Goal: Complete Application Form: Complete application form

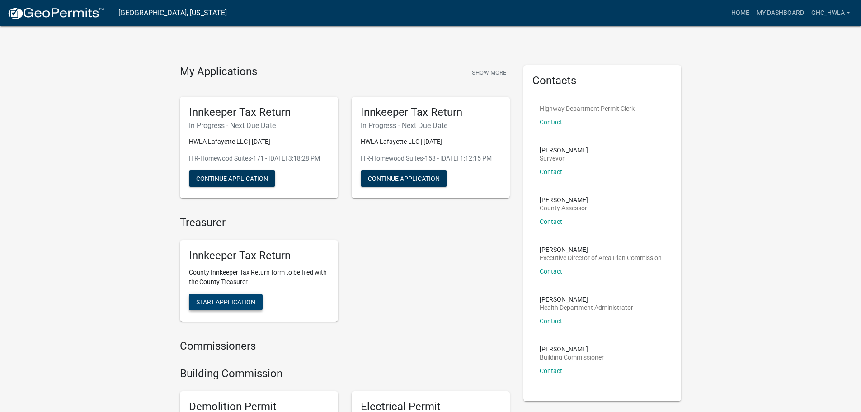
click at [240, 310] on button "Start Application" at bounding box center [226, 302] width 74 height 16
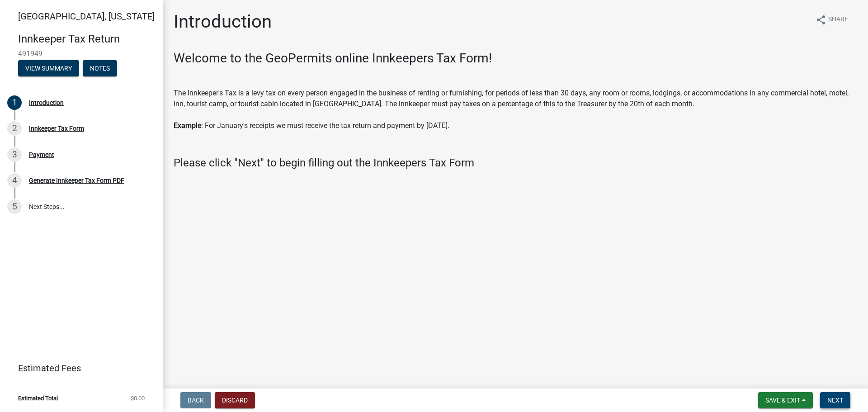
click at [829, 401] on span "Next" at bounding box center [835, 399] width 16 height 7
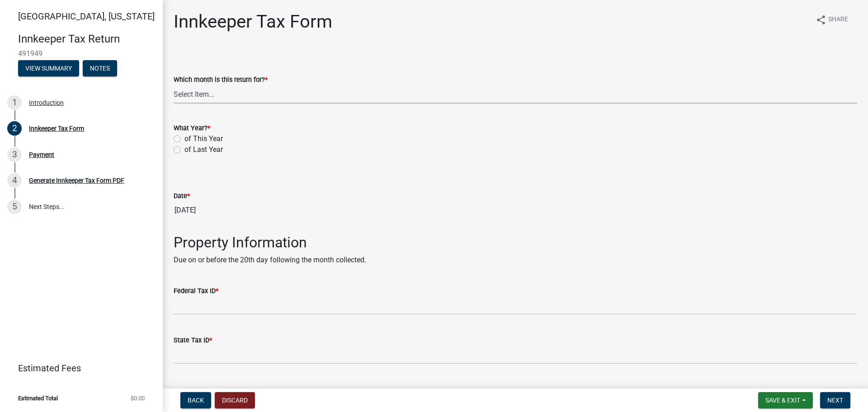
click at [183, 100] on select "Select Item... January February March April May June July August September Octo…" at bounding box center [515, 94] width 683 height 19
click at [174, 85] on select "Select Item... January February March April May June July August September Octo…" at bounding box center [515, 94] width 683 height 19
select select "8a1939b9-9521-4783-9b8a-c5fa7938eaf8"
click at [184, 138] on label "of This Year" at bounding box center [203, 138] width 38 height 11
click at [184, 138] on input "of This Year" at bounding box center [187, 136] width 6 height 6
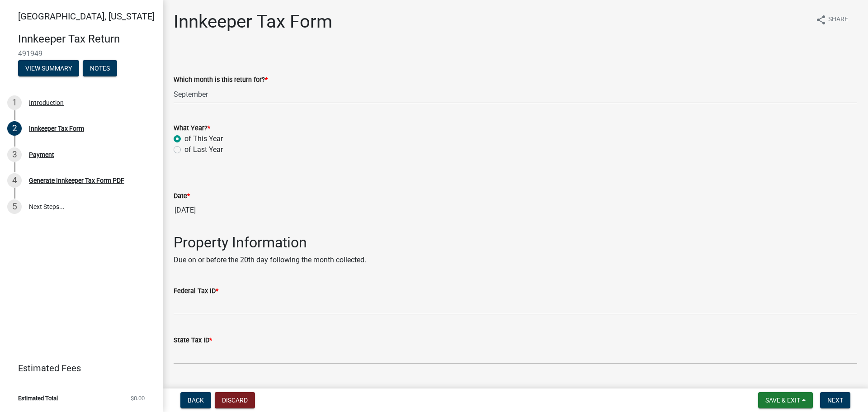
radio input "true"
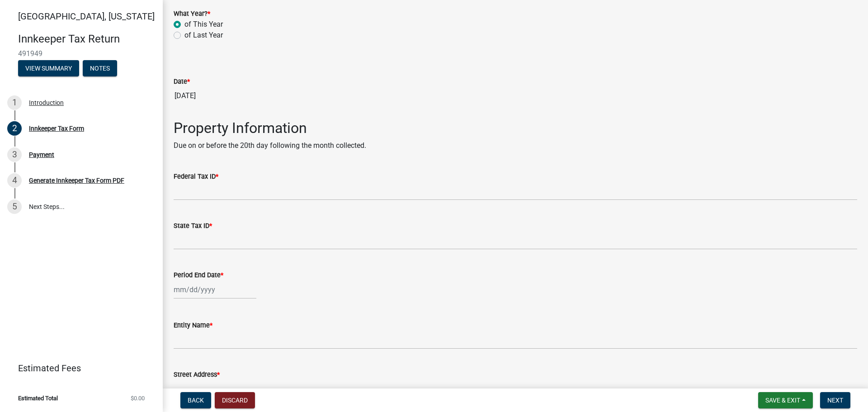
scroll to position [136, 0]
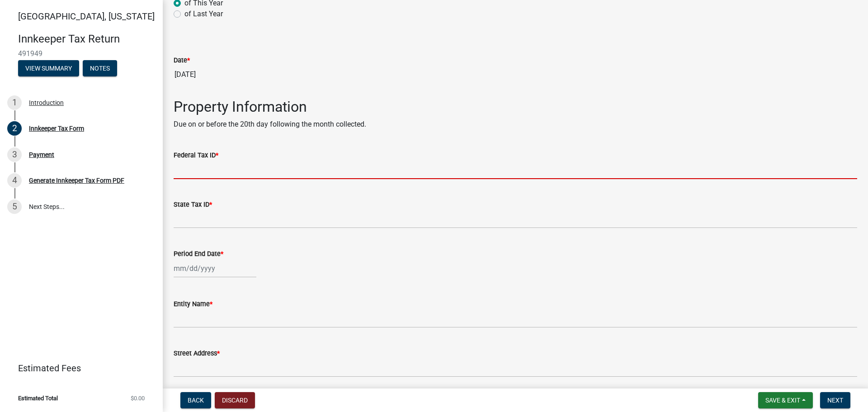
click at [226, 165] on input "Federal Tax ID *" at bounding box center [515, 169] width 683 height 19
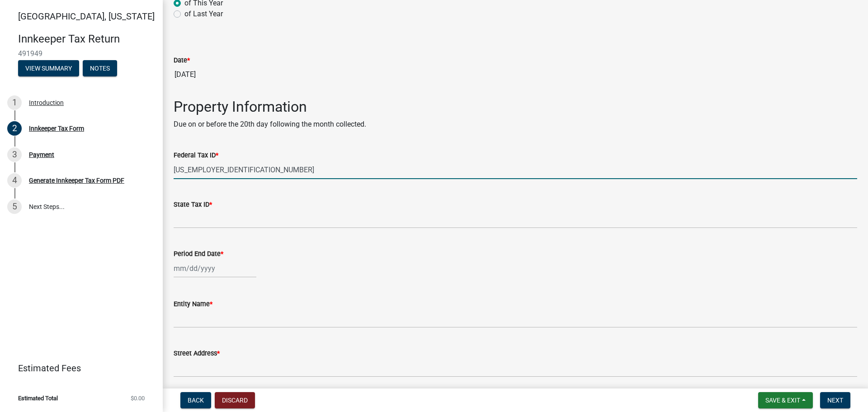
type input "[US_EMPLOYER_IDENTIFICATION_NUMBER]"
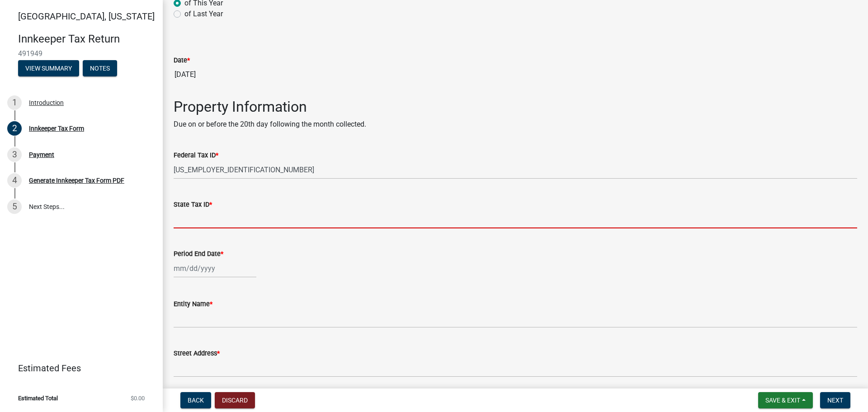
click at [209, 213] on input "State Tax ID *" at bounding box center [515, 219] width 683 height 19
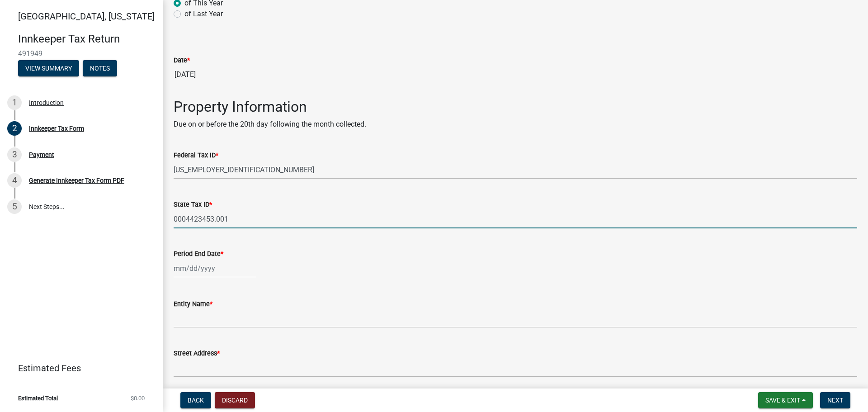
type input "0004423453.001"
click at [224, 268] on div at bounding box center [215, 268] width 83 height 19
select select "10"
select select "2025"
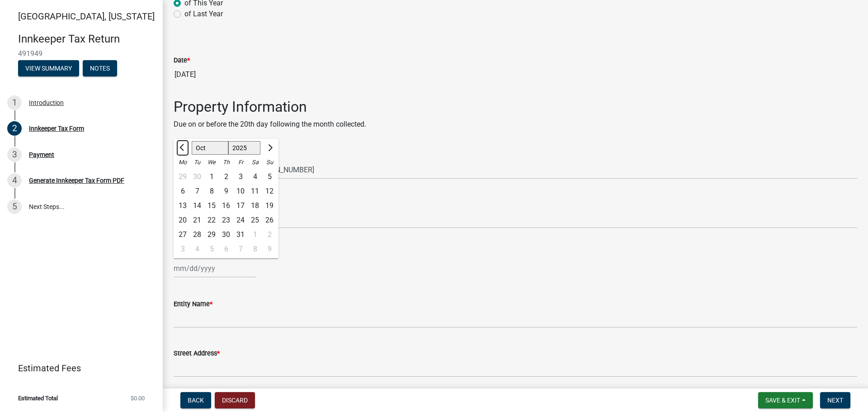
click at [184, 153] on button "Previous month" at bounding box center [182, 148] width 11 height 14
select select "9"
click at [198, 233] on div "30" at bounding box center [197, 234] width 14 height 14
type input "[DATE]"
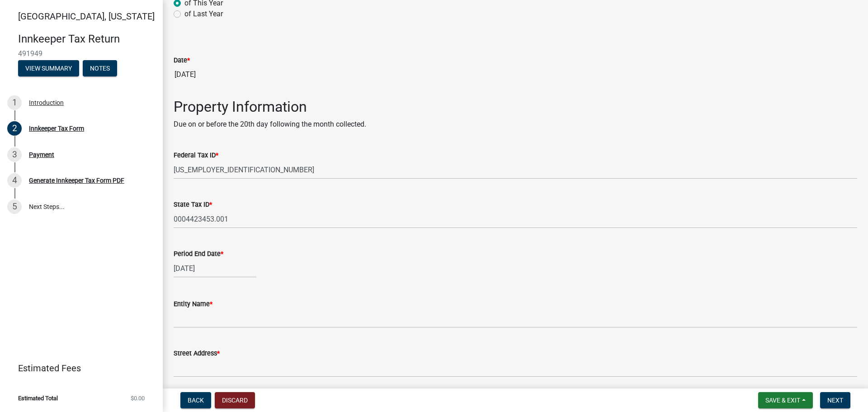
click at [323, 278] on wm-data-entity-input "Period End Date * [DATE]" at bounding box center [515, 261] width 683 height 50
click at [252, 255] on div "Period End Date *" at bounding box center [515, 253] width 683 height 11
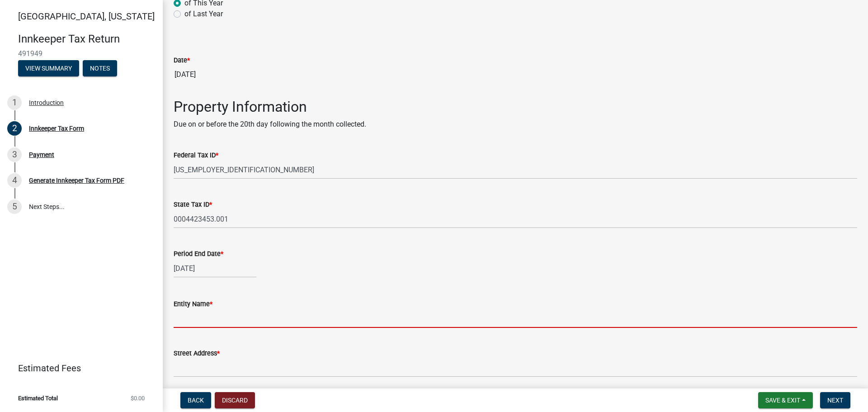
click at [174, 317] on input "Entity Name *" at bounding box center [515, 318] width 683 height 19
type input "HWLA Lafayette LLC"
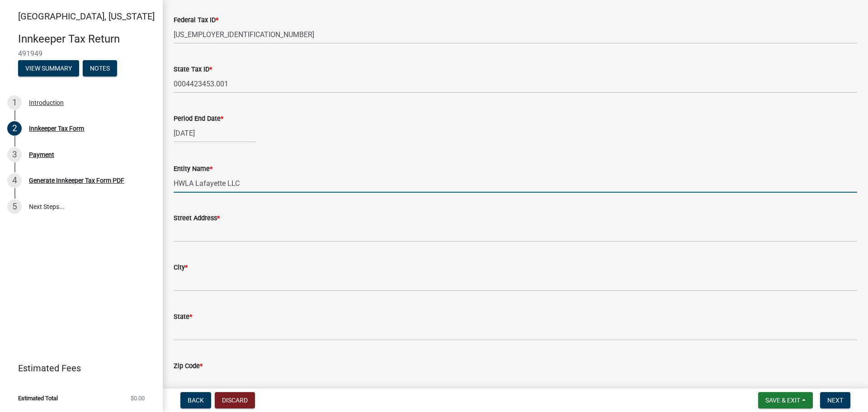
scroll to position [271, 0]
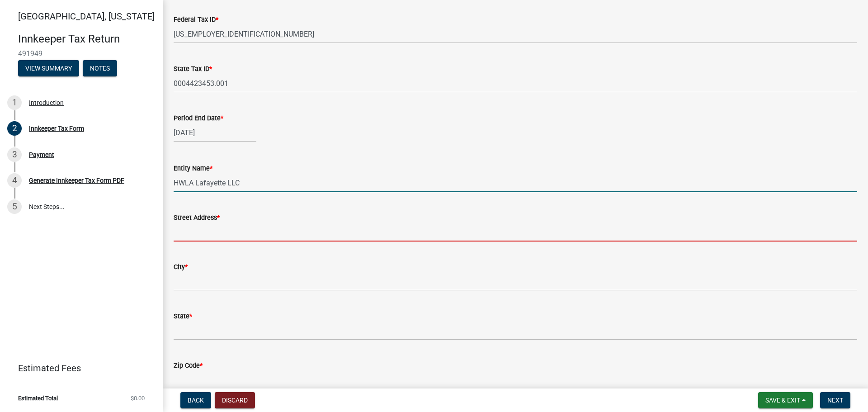
click at [193, 227] on input "Street Address *" at bounding box center [515, 232] width 683 height 19
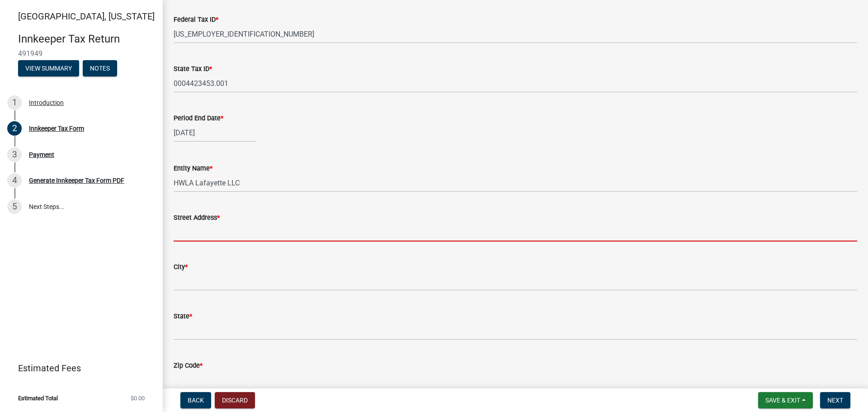
type input "[STREET_ADDRESS]"
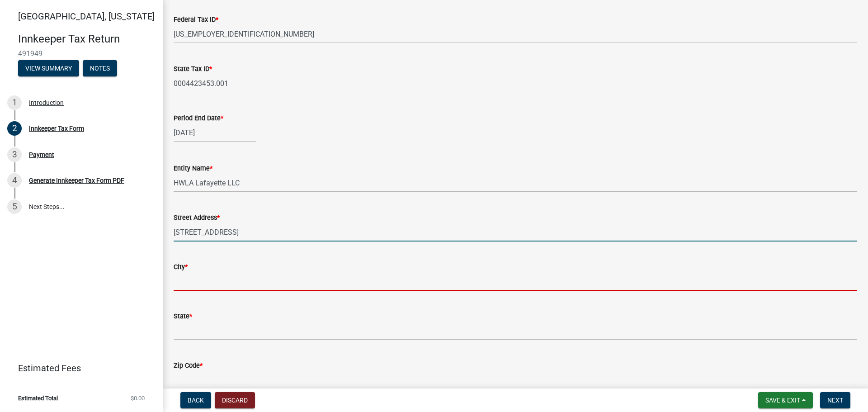
type input "[GEOGRAPHIC_DATA]"
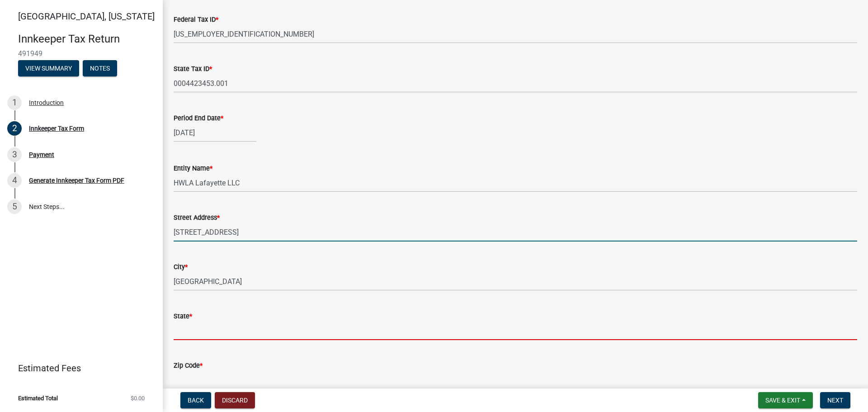
type input "[US_STATE]"
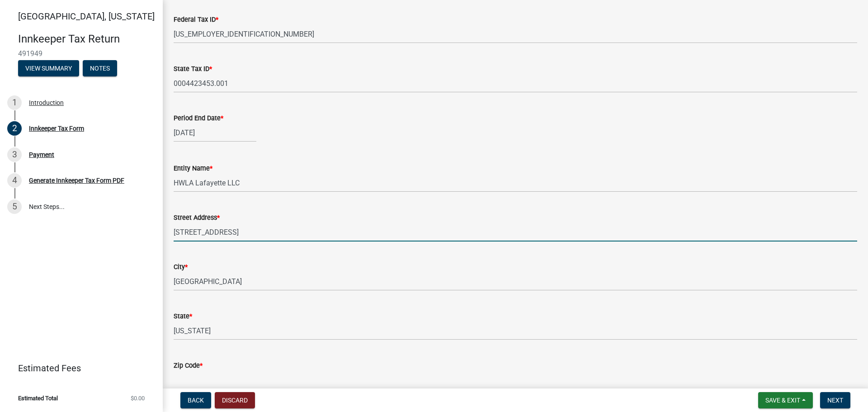
type input "46241"
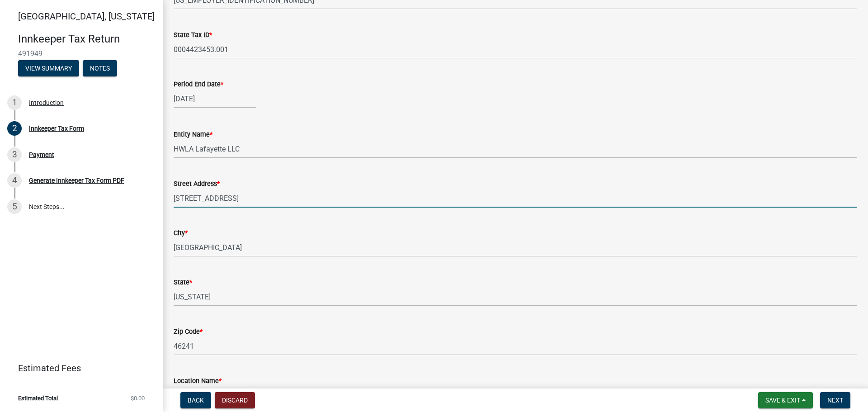
scroll to position [407, 0]
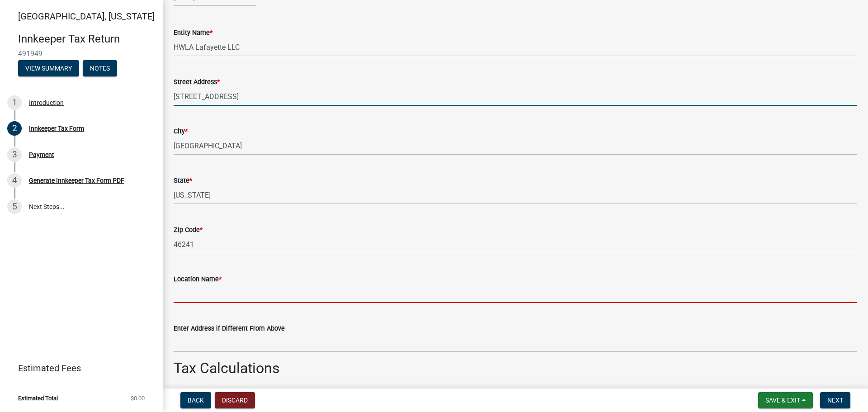
click at [237, 292] on input "Location Name *" at bounding box center [515, 293] width 683 height 19
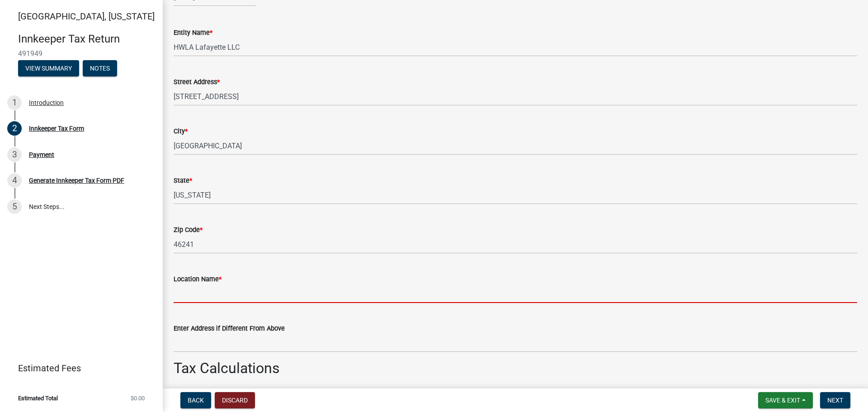
type input "Homewood Suites"
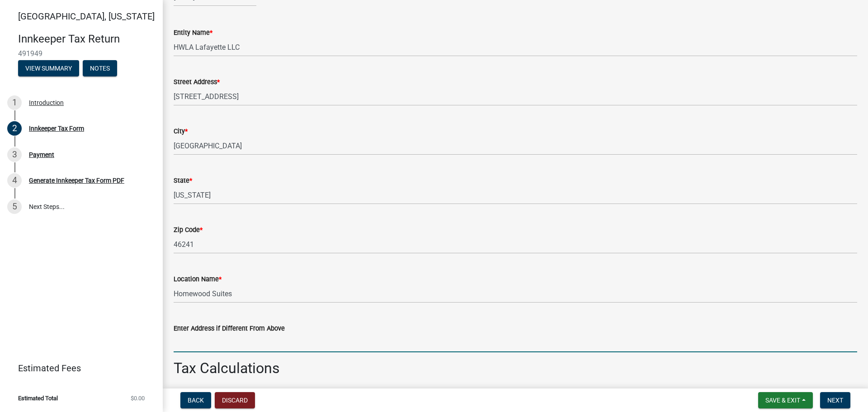
click at [210, 336] on input "Enter Address if Different From Above" at bounding box center [515, 343] width 683 height 19
type input "[STREET_ADDRESS]"
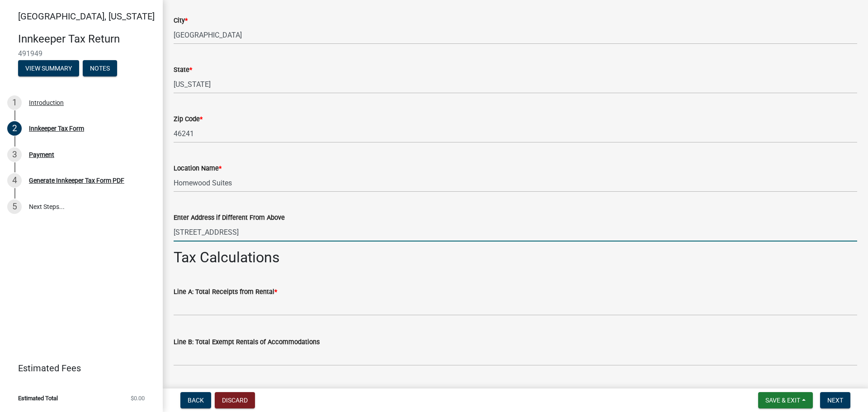
scroll to position [542, 0]
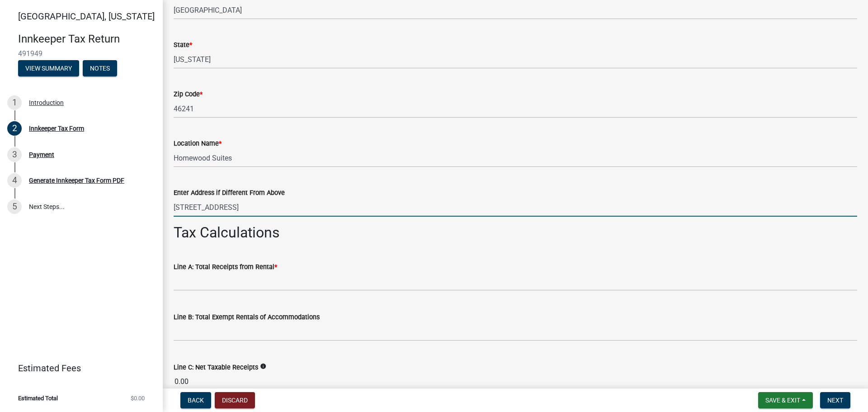
click at [192, 271] on div "Line A: Total Receipts from Rental *" at bounding box center [515, 266] width 683 height 11
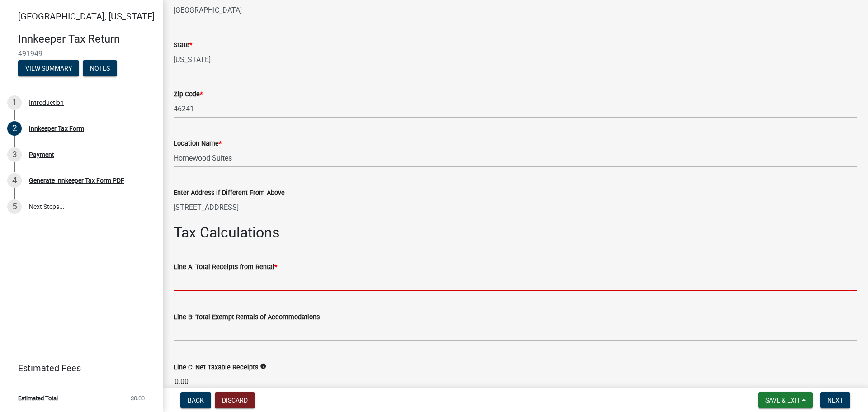
click at [232, 282] on input "text" at bounding box center [515, 281] width 683 height 19
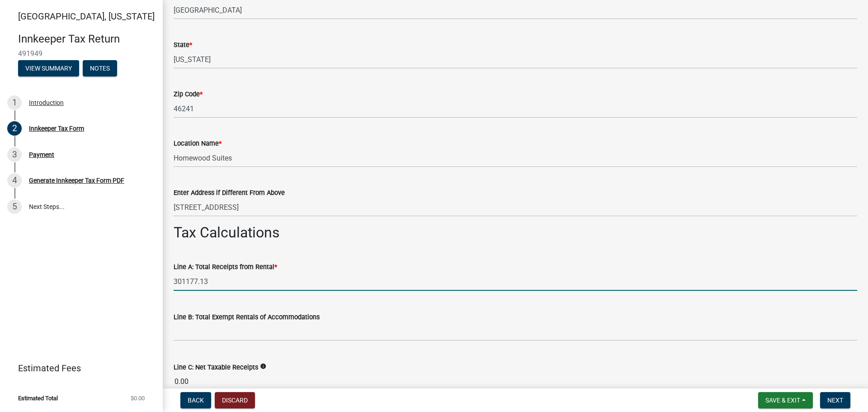
type input "301177.13"
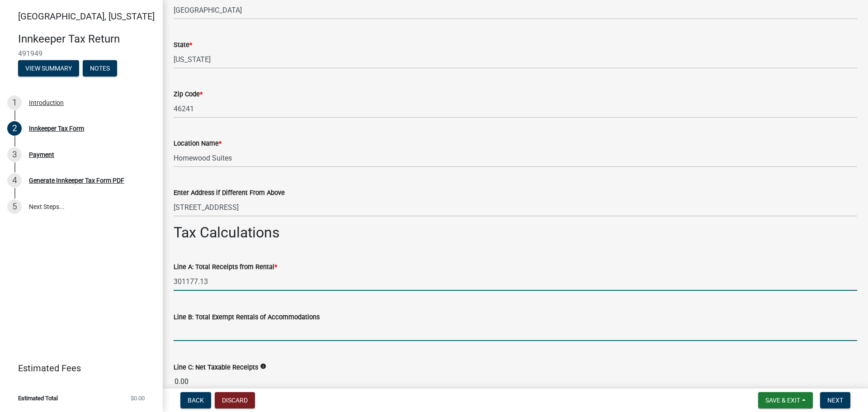
click at [206, 332] on input "text" at bounding box center [515, 331] width 683 height 19
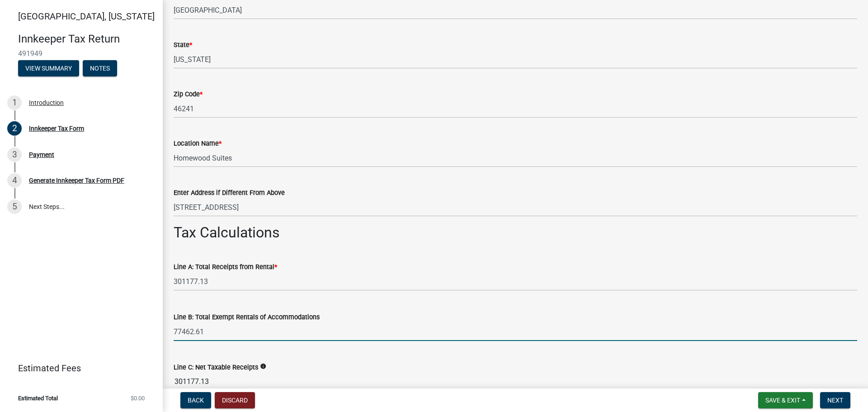
type input "77462.61"
click at [340, 369] on wm-data-entity-input-list "Which month is this return for? * Select Item... January February March April M…" at bounding box center [515, 375] width 683 height 1735
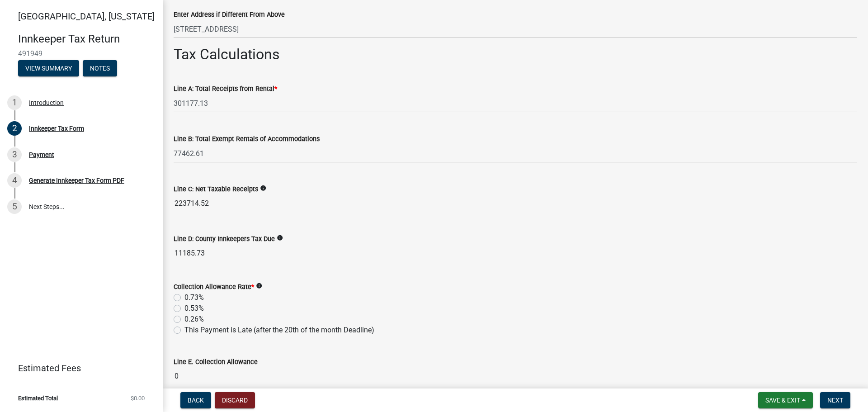
scroll to position [723, 0]
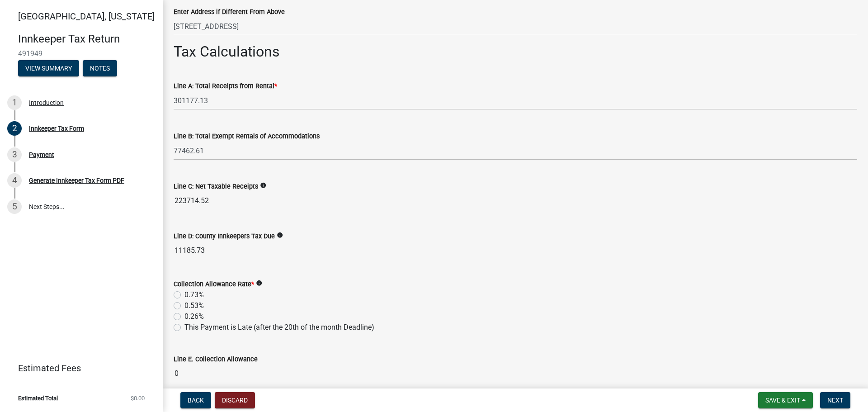
click at [184, 303] on label "0.53%" at bounding box center [193, 305] width 19 height 11
click at [184, 303] on input "0.53%" at bounding box center [187, 303] width 6 height 6
radio input "true"
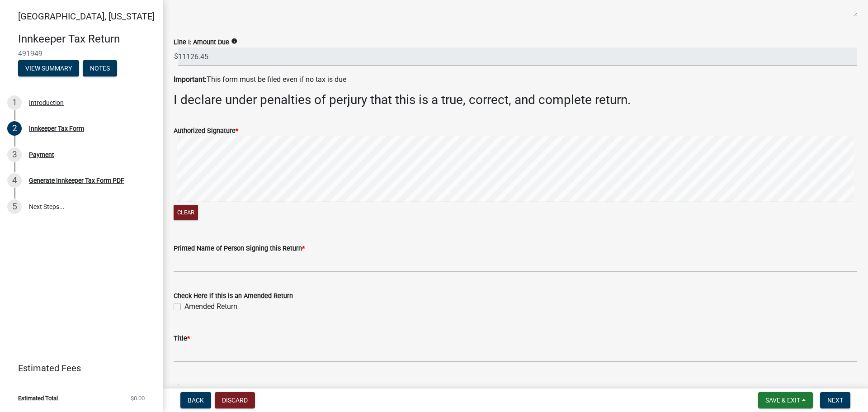
scroll to position [1356, 0]
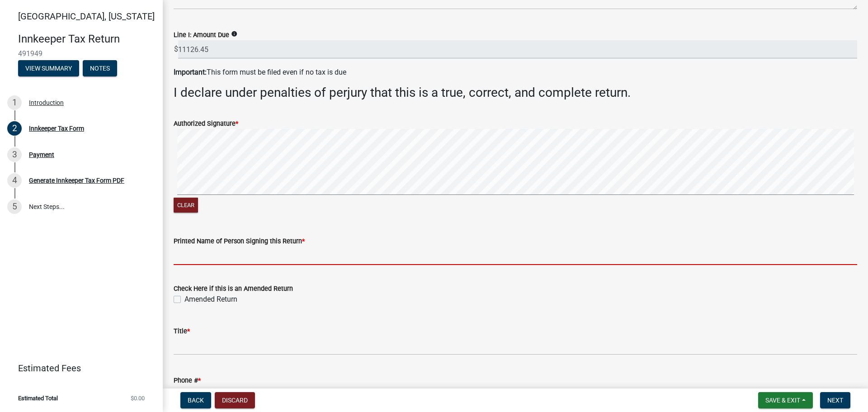
click at [203, 256] on input "Printed Name of Person Signing this Return *" at bounding box center [515, 255] width 683 height 19
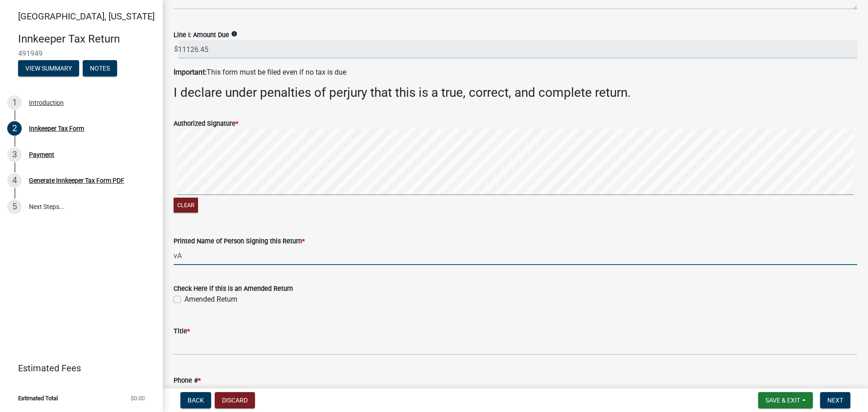
type input "v"
type input "[PERSON_NAME]"
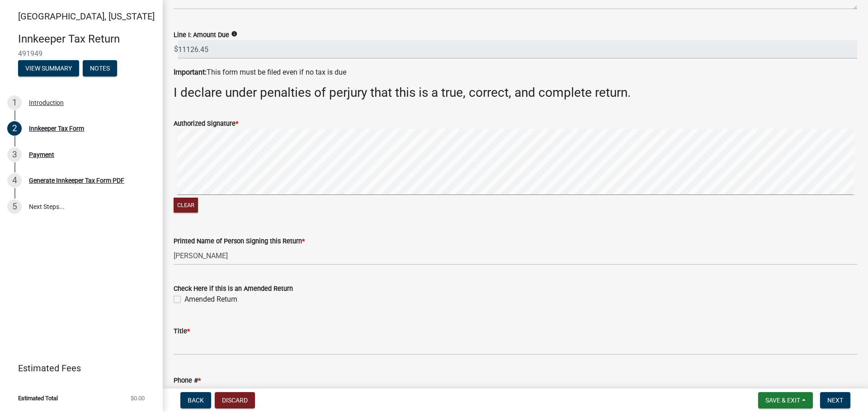
click at [352, 305] on wm-data-entity-input "Check Here if this is an Amended Return Amended Return" at bounding box center [515, 292] width 683 height 41
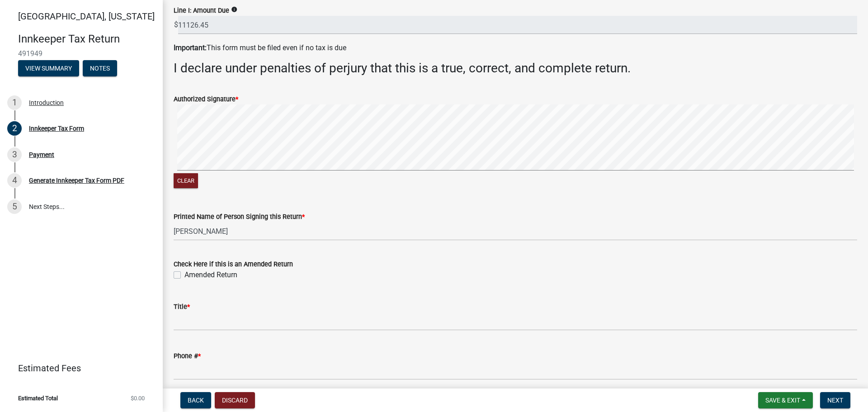
scroll to position [1401, 0]
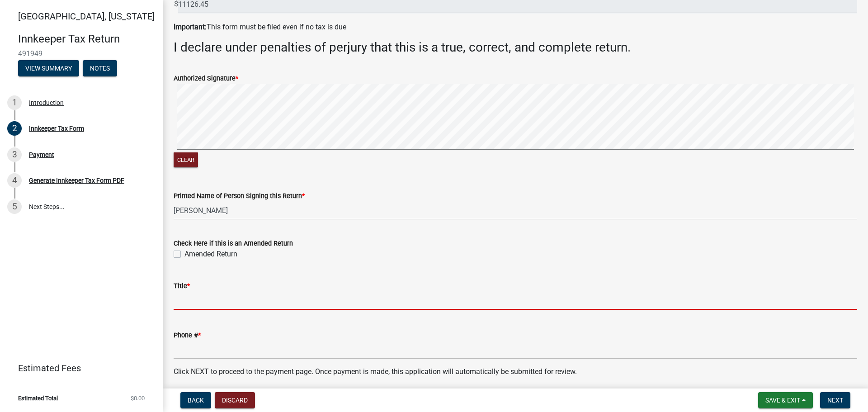
click at [200, 299] on input "Title *" at bounding box center [515, 300] width 683 height 19
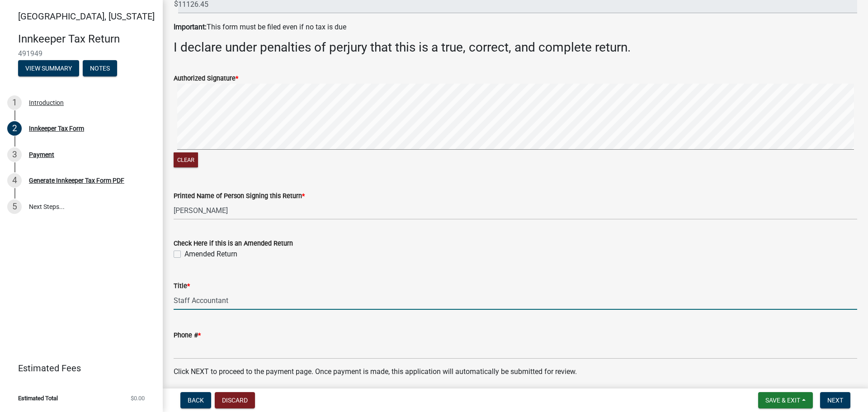
type input "Staff Accountant"
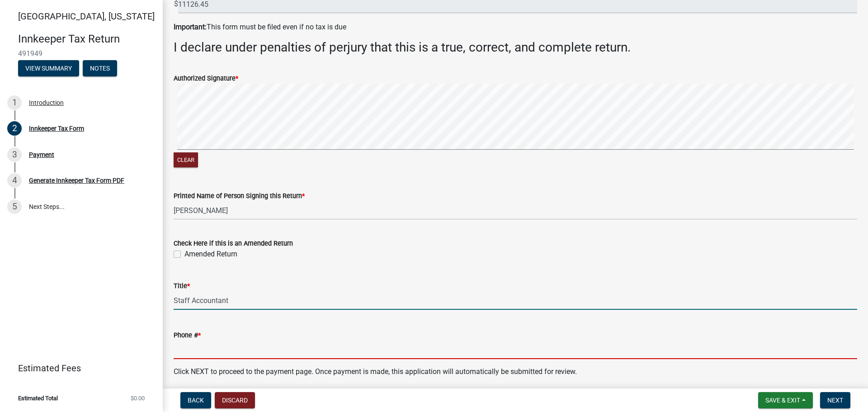
click at [260, 351] on input "Phone # *" at bounding box center [515, 349] width 683 height 19
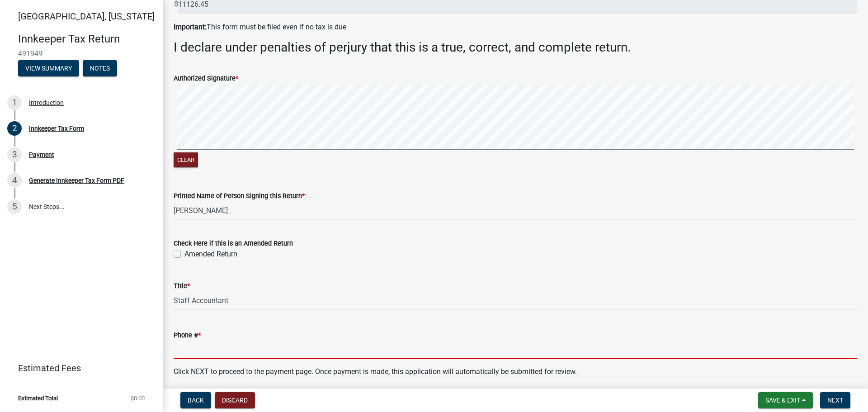
type input "3175561501"
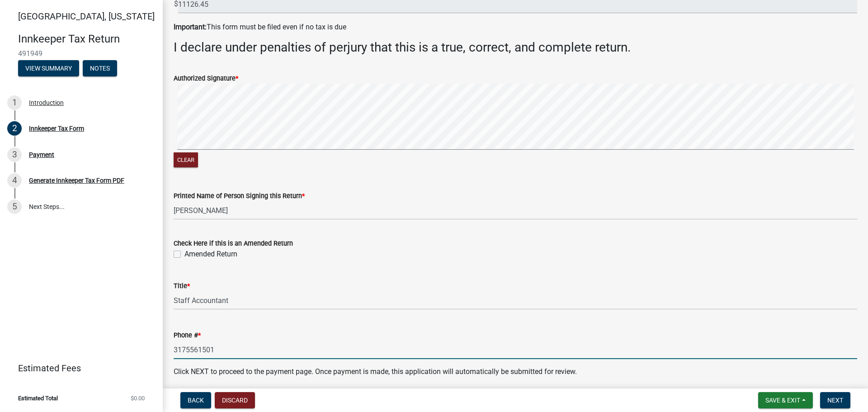
scroll to position [1436, 0]
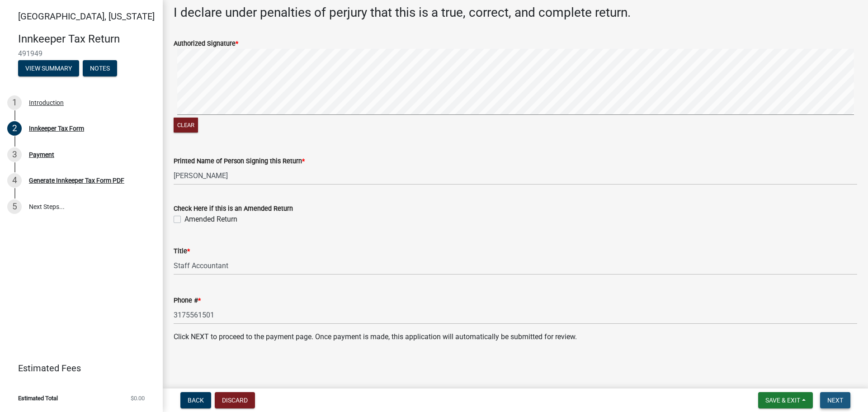
click at [842, 398] on span "Next" at bounding box center [835, 399] width 16 height 7
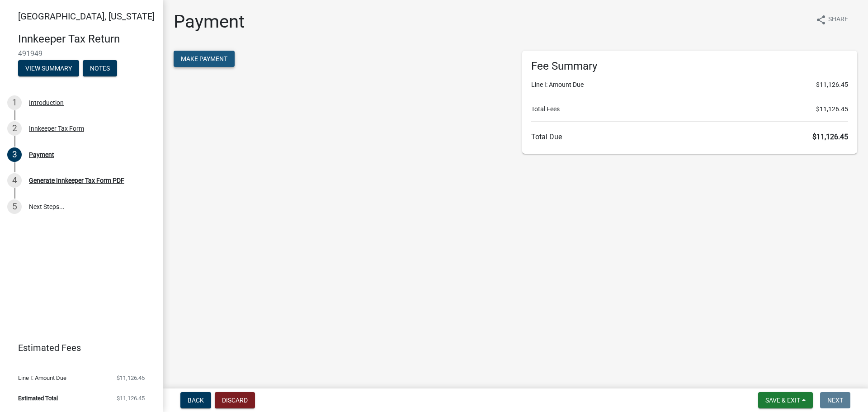
click at [210, 63] on button "Make Payment" at bounding box center [204, 59] width 61 height 16
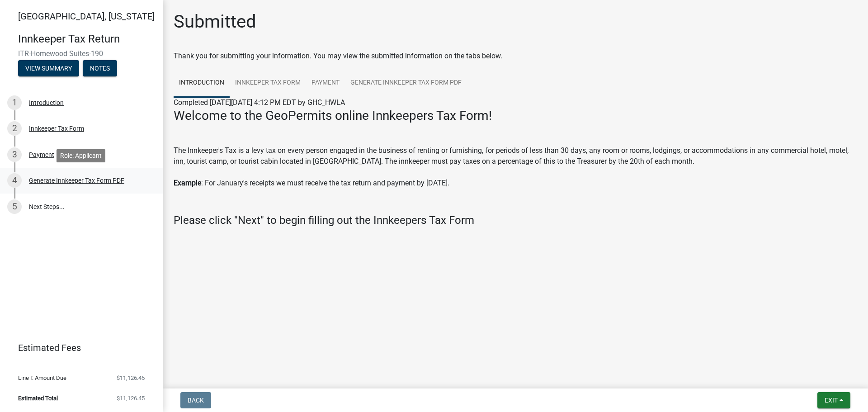
click at [77, 180] on div "Generate Innkeeper Tax Form PDF" at bounding box center [76, 180] width 95 height 6
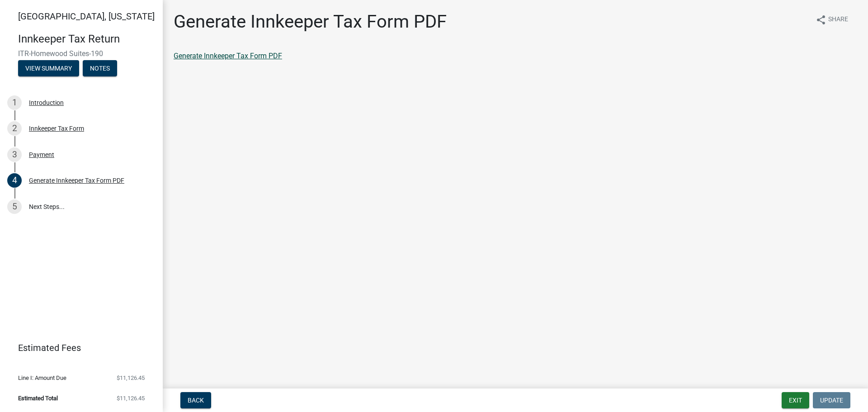
click at [254, 57] on link "Generate Innkeeper Tax Form PDF" at bounding box center [228, 56] width 108 height 9
